Goal: Transaction & Acquisition: Book appointment/travel/reservation

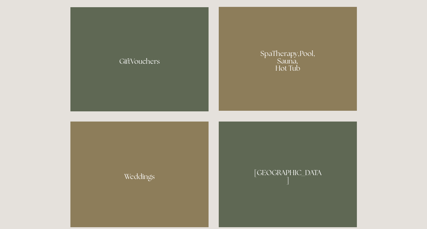
scroll to position [480, 0]
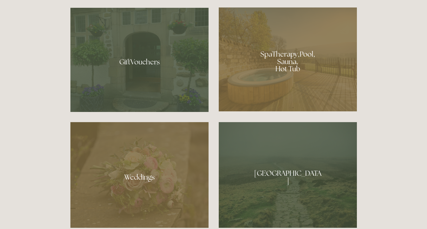
click at [296, 54] on div at bounding box center [288, 59] width 138 height 104
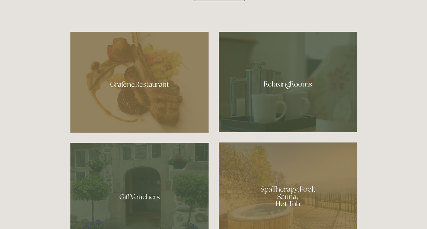
scroll to position [330, 0]
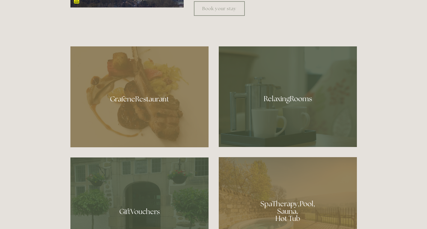
click at [172, 98] on div at bounding box center [139, 96] width 138 height 101
click at [235, 79] on div at bounding box center [288, 96] width 138 height 101
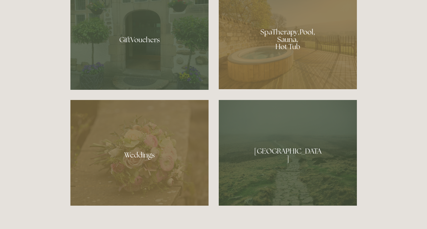
scroll to position [510, 0]
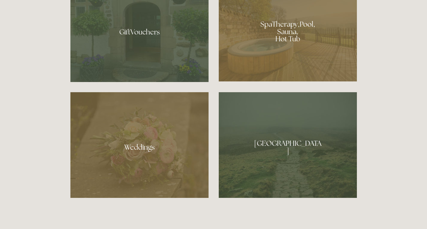
click at [249, 144] on div at bounding box center [288, 145] width 138 height 106
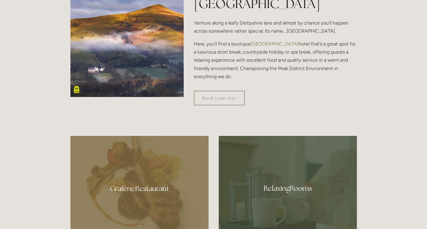
scroll to position [240, 0]
click at [216, 99] on link "Book your stay" at bounding box center [219, 98] width 51 height 15
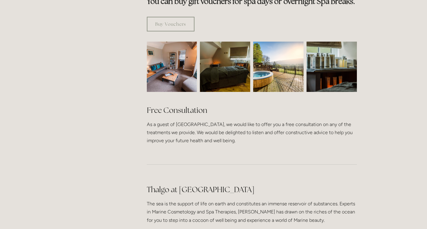
scroll to position [240, 0]
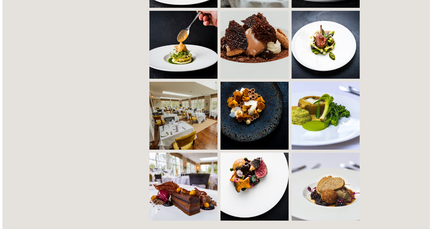
scroll to position [510, 0]
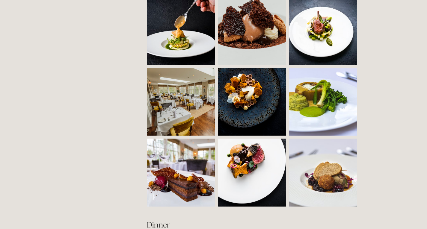
click at [241, 103] on img at bounding box center [265, 102] width 95 height 68
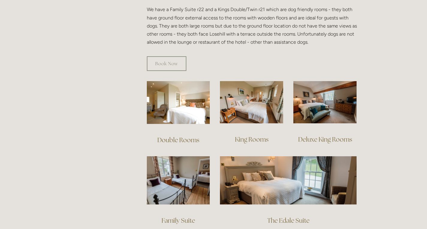
scroll to position [360, 0]
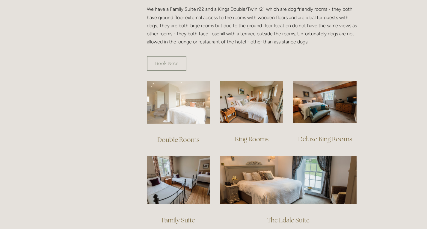
click at [179, 100] on img at bounding box center [178, 102] width 63 height 43
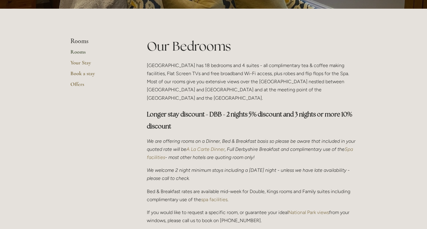
scroll to position [87, 0]
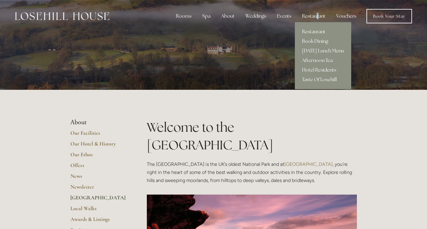
click at [317, 16] on div "Restaurant" at bounding box center [313, 16] width 33 height 12
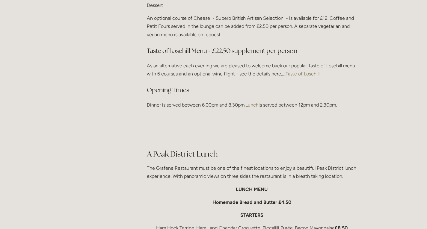
scroll to position [929, 0]
